Goal: Task Accomplishment & Management: Complete application form

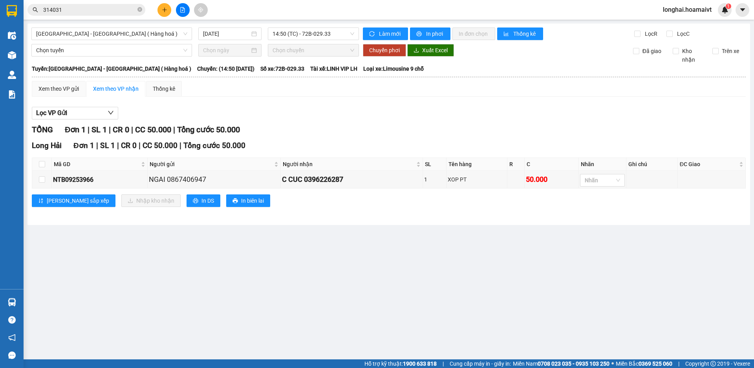
click at [140, 8] on icon "close-circle" at bounding box center [139, 9] width 5 height 5
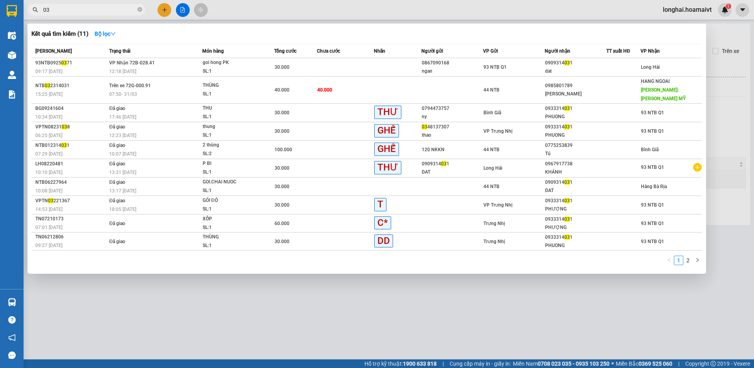
type input "03"
click at [139, 9] on icon "close-circle" at bounding box center [139, 9] width 5 height 5
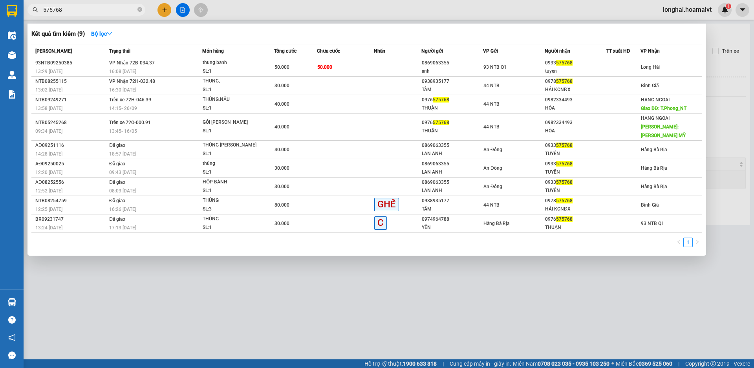
type input "575768"
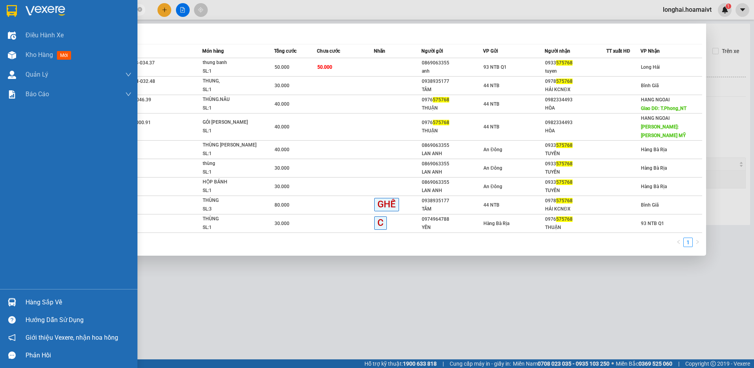
click at [37, 301] on div "Hàng sắp về" at bounding box center [79, 303] width 106 height 12
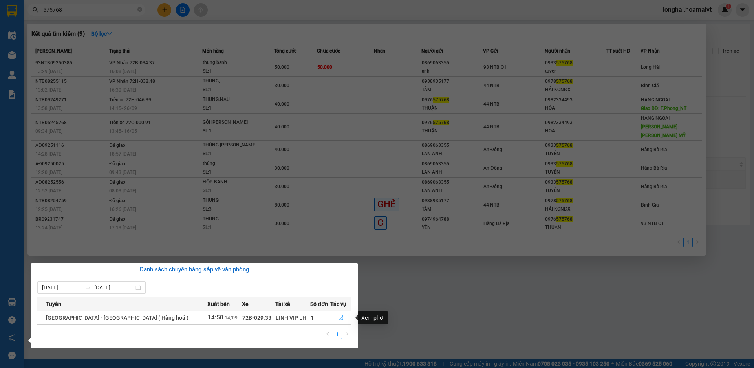
click at [339, 317] on icon "file-done" at bounding box center [340, 317] width 5 height 5
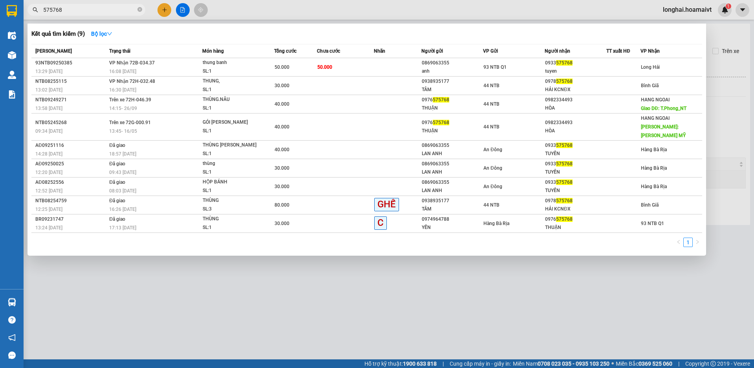
click at [269, 306] on div at bounding box center [377, 184] width 754 height 368
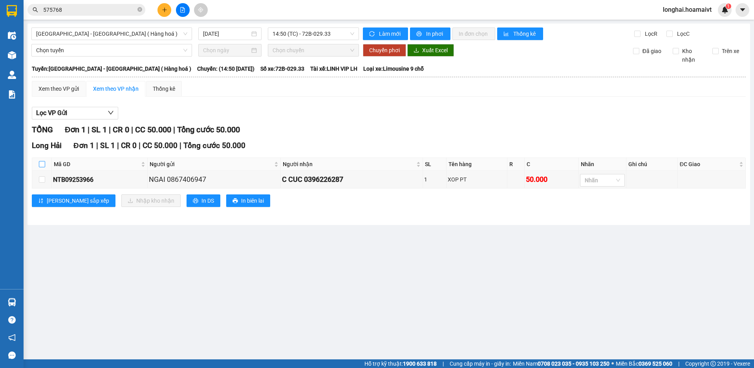
click at [42, 163] on input "checkbox" at bounding box center [42, 164] width 6 height 6
checkbox input "true"
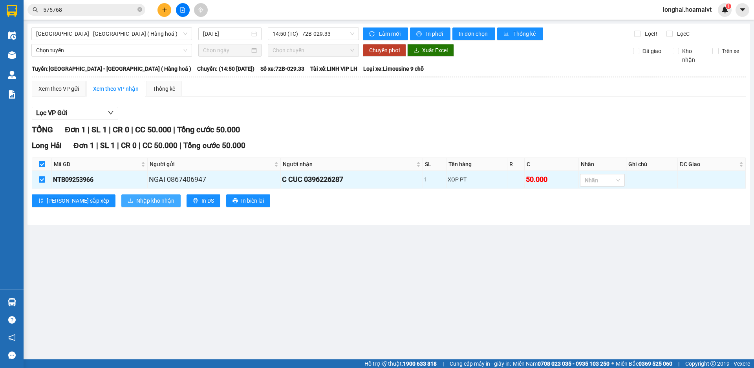
click at [136, 200] on span "Nhập kho nhận" at bounding box center [155, 200] width 38 height 9
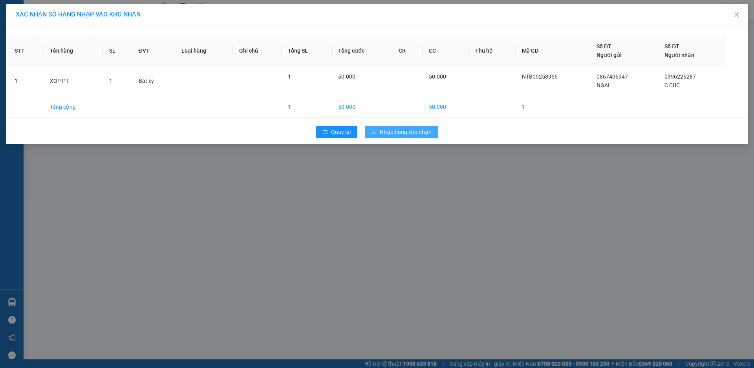
click at [401, 129] on span "Nhập hàng kho nhận" at bounding box center [406, 132] width 52 height 9
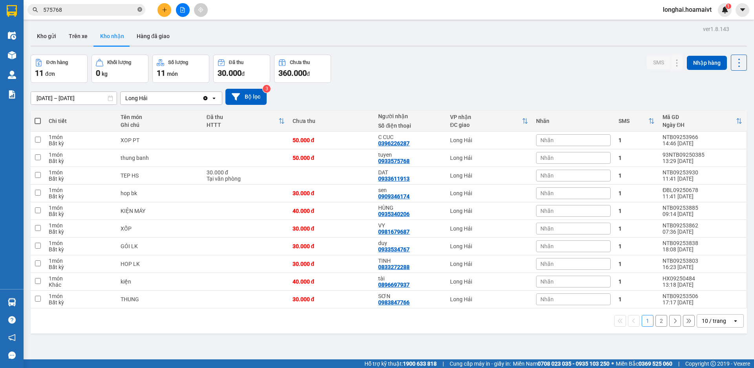
click at [140, 9] on icon "close-circle" at bounding box center [139, 9] width 5 height 5
click at [126, 12] on input "text" at bounding box center [89, 9] width 93 height 9
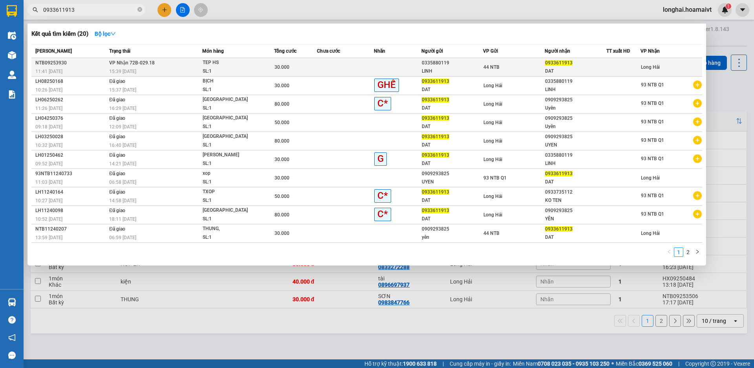
type input "0933611913"
click at [160, 68] on div "15:39 [DATE]" at bounding box center [155, 71] width 93 height 9
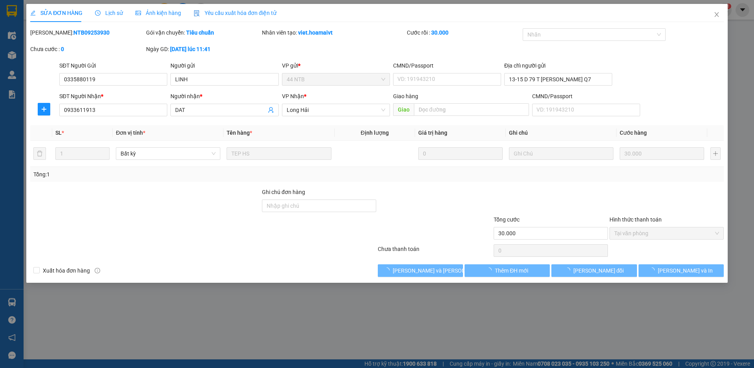
type input "0335880119"
type input "LINH"
type input "13-15 D 79 T [PERSON_NAME] Q7"
type input "0933611913"
type input "DAT"
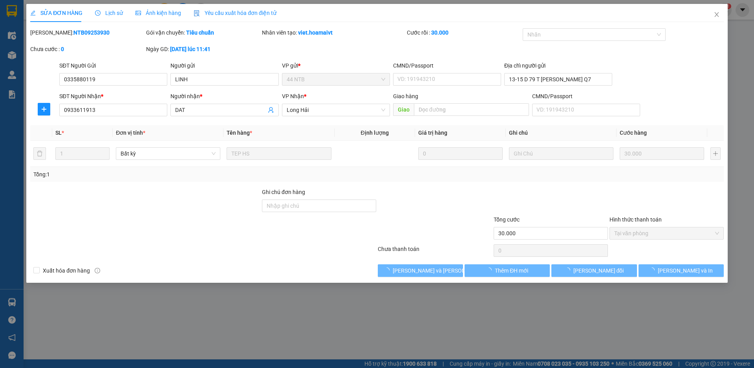
type input "30.000"
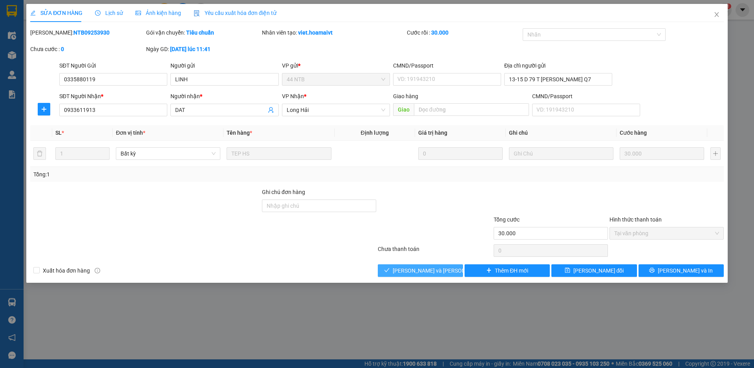
click at [439, 272] on span "[PERSON_NAME] và [PERSON_NAME] hàng" at bounding box center [446, 270] width 106 height 9
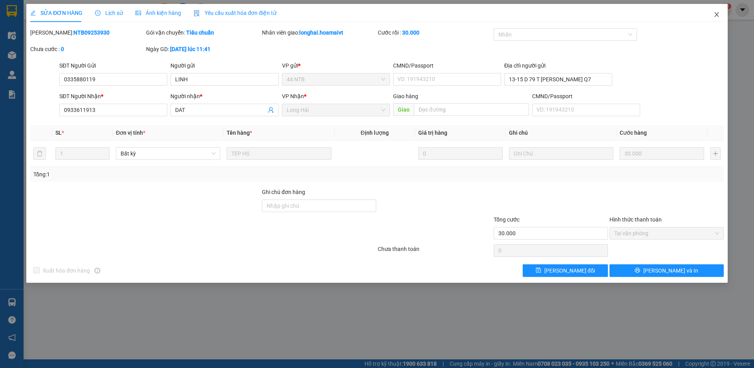
click at [719, 16] on icon "close" at bounding box center [717, 14] width 6 height 6
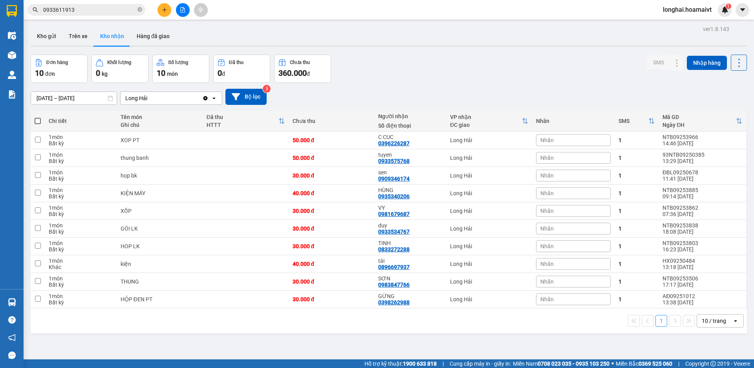
click at [86, 10] on input "0933611913" at bounding box center [89, 9] width 93 height 9
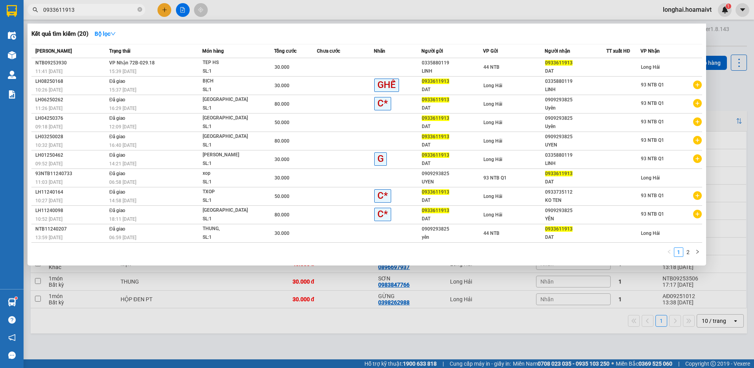
click at [250, 320] on div at bounding box center [377, 184] width 754 height 368
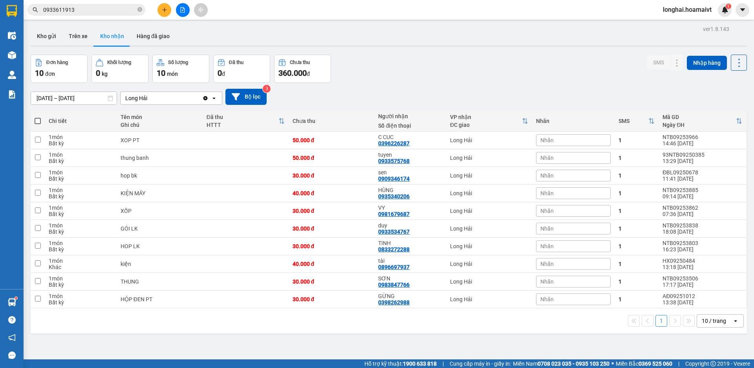
click at [385, 79] on div "Đơn hàng 10 đơn [PERSON_NAME] 0 kg Số [PERSON_NAME] 10 món Đã thu 0 [PERSON_NAM…" at bounding box center [389, 69] width 717 height 28
click at [170, 10] on button at bounding box center [165, 10] width 14 height 14
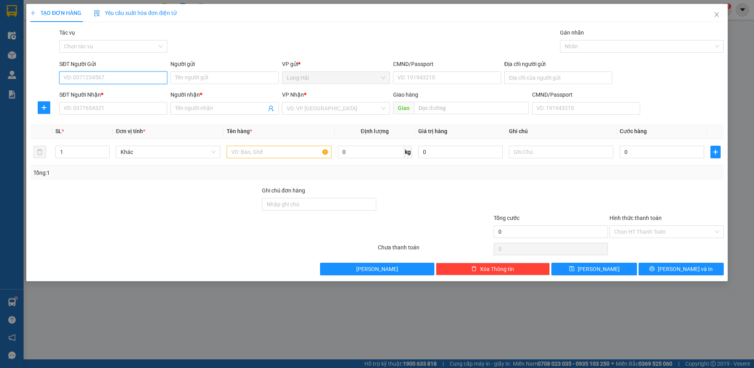
click at [94, 74] on input "SĐT Người Gửi" at bounding box center [113, 77] width 108 height 13
type input "0987003323"
click at [108, 92] on div "0987003323 - NK THUAN PHAT" at bounding box center [113, 93] width 99 height 9
type input "NK THUAN PHAT"
type input "077098002622"
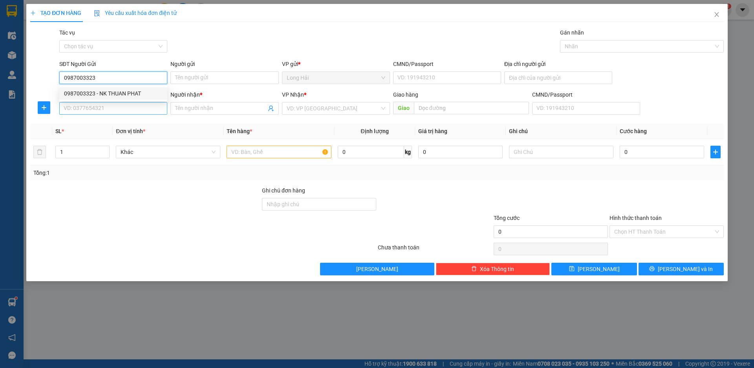
type input "LONG HAI"
type input "02822406240"
type input "vivadent"
type input "0987003323"
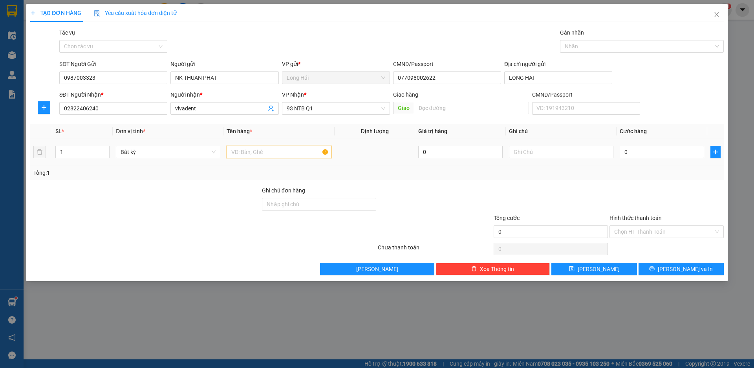
click at [243, 154] on input "text" at bounding box center [279, 152] width 104 height 13
type input "HOP RANG"
click at [630, 154] on input "0" at bounding box center [662, 152] width 84 height 13
type input "3"
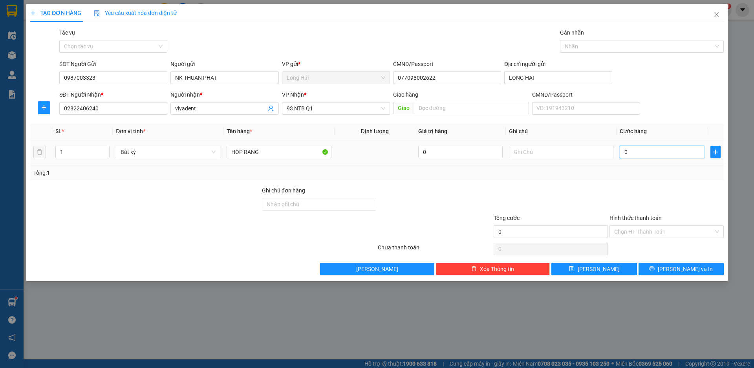
type input "3"
type input "30"
click at [645, 231] on input "Hình thức thanh toán" at bounding box center [663, 232] width 99 height 12
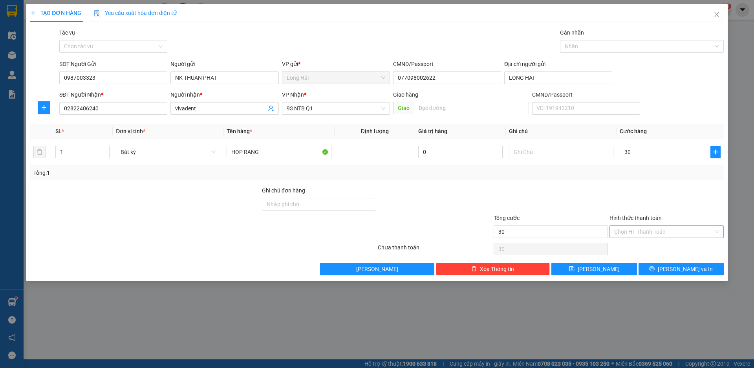
type input "30.000"
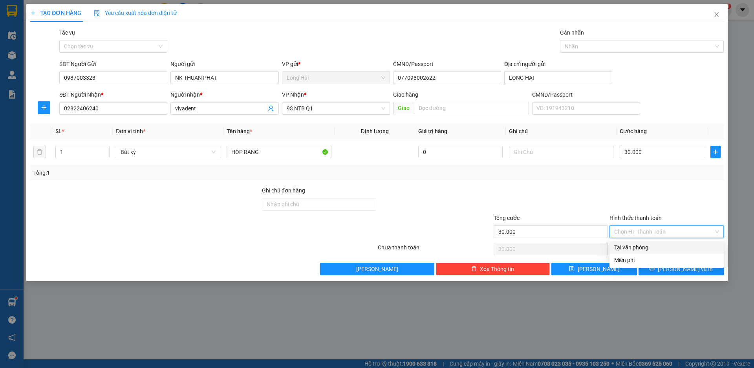
click at [636, 246] on div "Tại văn phòng" at bounding box center [666, 247] width 105 height 9
type input "0"
click at [674, 272] on button "[PERSON_NAME] và In" at bounding box center [681, 269] width 85 height 13
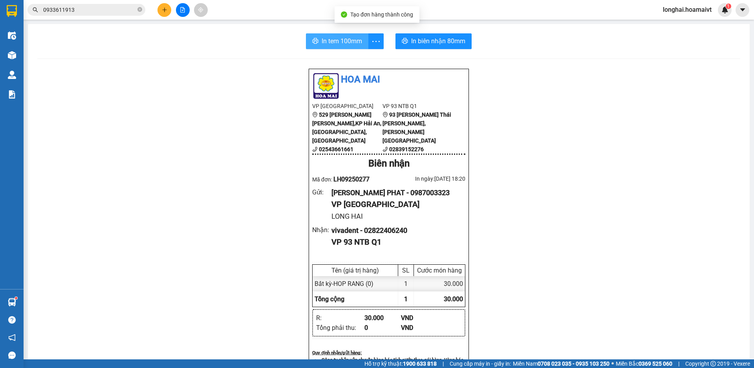
click at [335, 41] on span "In tem 100mm" at bounding box center [342, 41] width 40 height 10
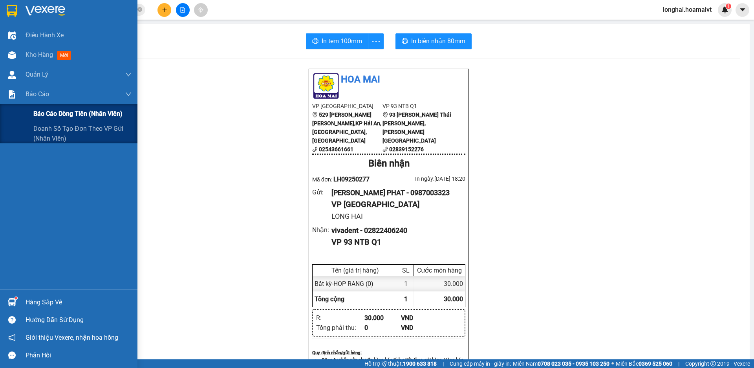
click at [60, 114] on span "Báo cáo dòng tiền (nhân viên)" at bounding box center [77, 114] width 89 height 10
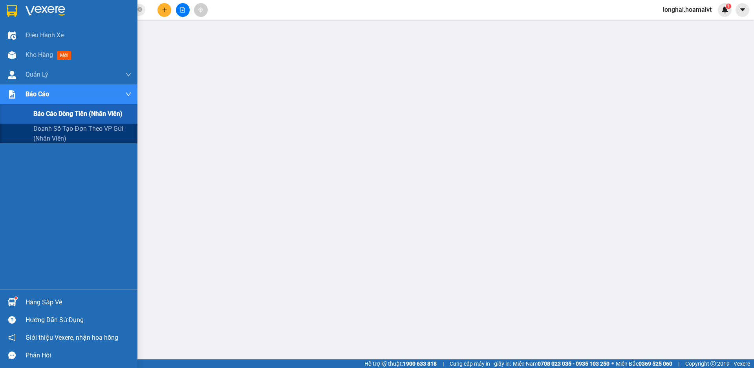
click at [61, 114] on span "Báo cáo dòng tiền (nhân viên)" at bounding box center [77, 114] width 89 height 10
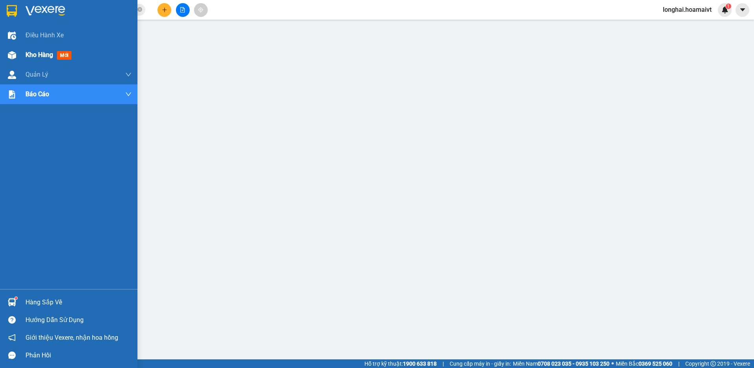
click at [31, 55] on span "Kho hàng" at bounding box center [39, 54] width 27 height 7
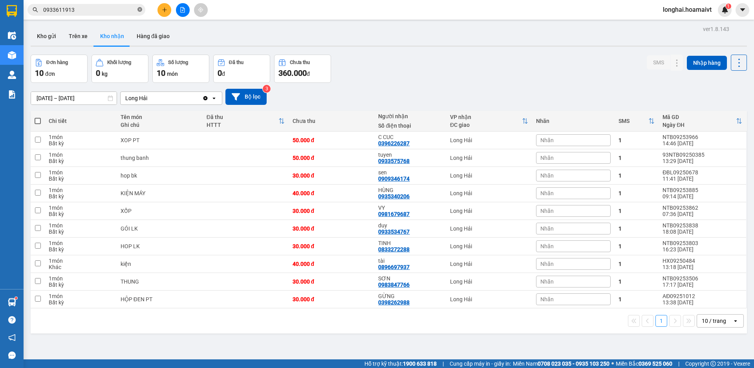
click at [139, 10] on icon "close-circle" at bounding box center [139, 9] width 5 height 5
click at [127, 13] on input "text" at bounding box center [89, 9] width 93 height 9
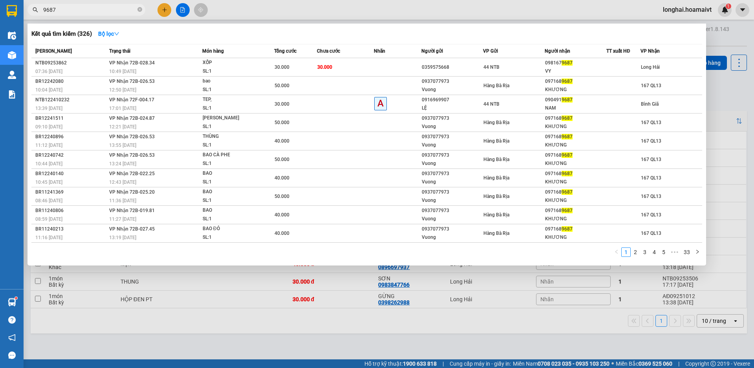
type input "9687"
click at [138, 9] on icon "close-circle" at bounding box center [139, 9] width 5 height 5
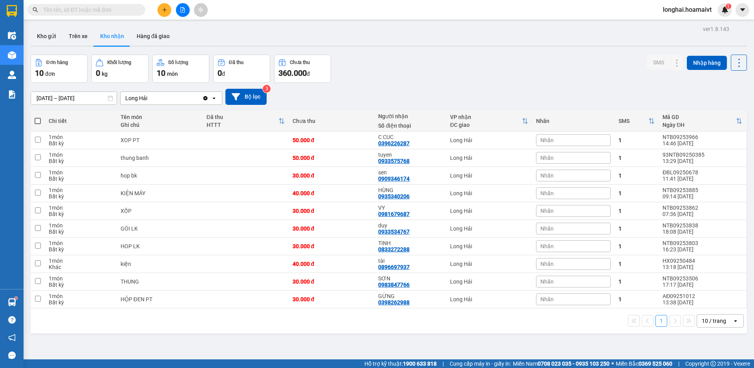
click at [136, 10] on input "text" at bounding box center [89, 9] width 93 height 9
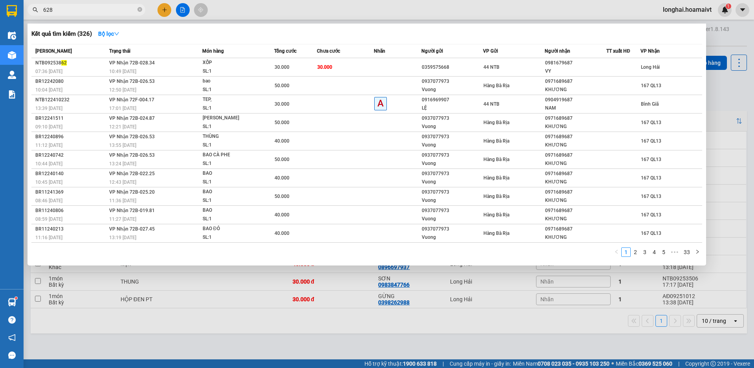
type input "6287"
